Goal: Navigation & Orientation: Find specific page/section

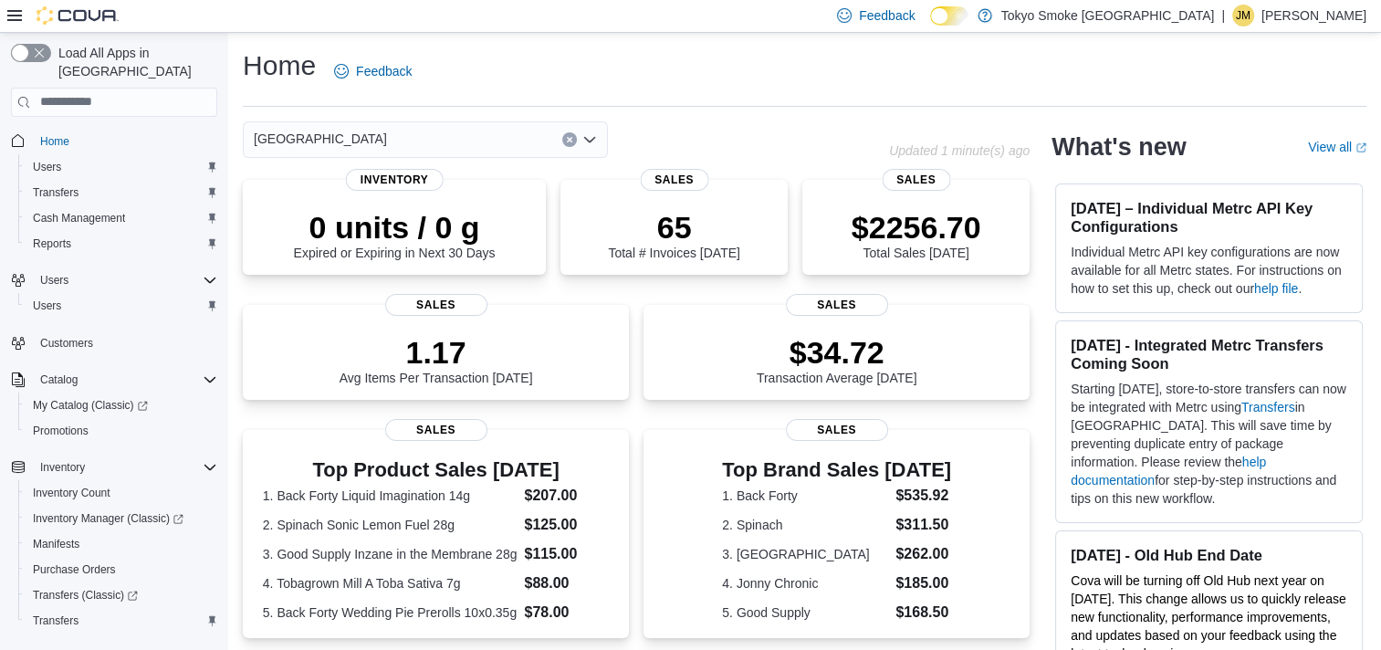
click at [1296, 12] on p "[PERSON_NAME]" at bounding box center [1314, 16] width 105 height 22
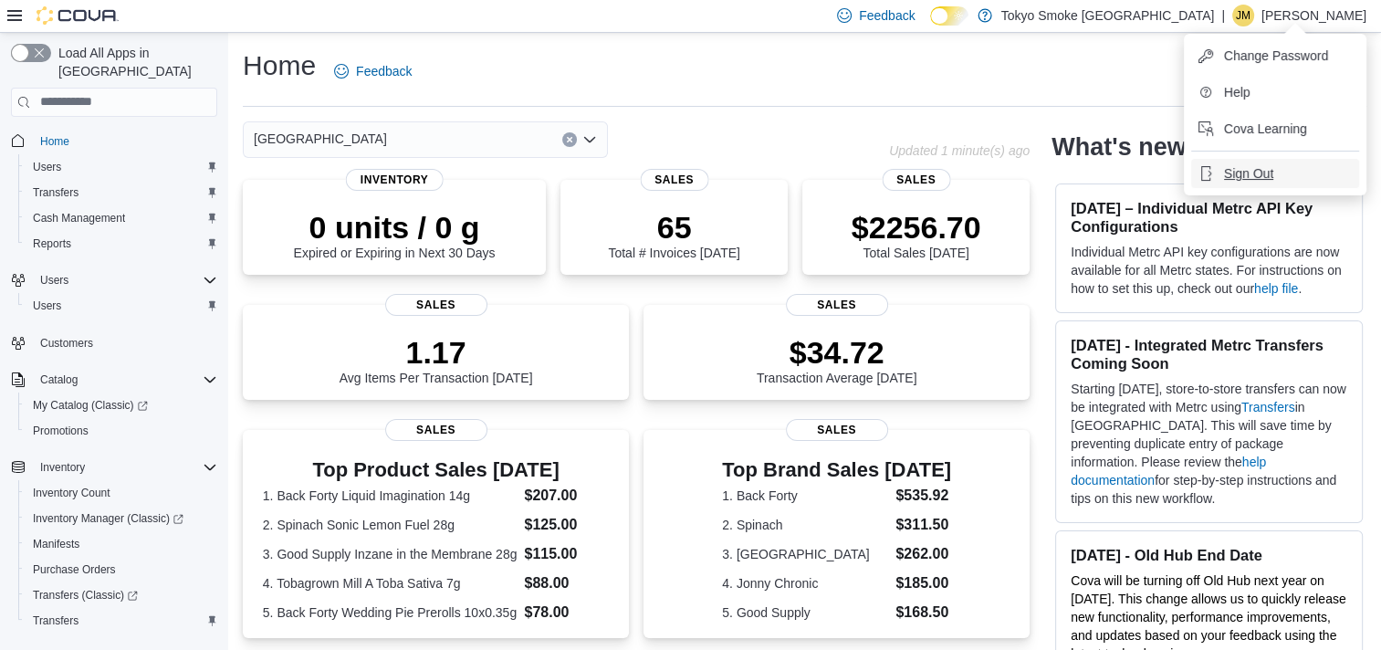
click at [1253, 186] on button "Sign Out" at bounding box center [1275, 173] width 168 height 29
